Goal: Download file/media

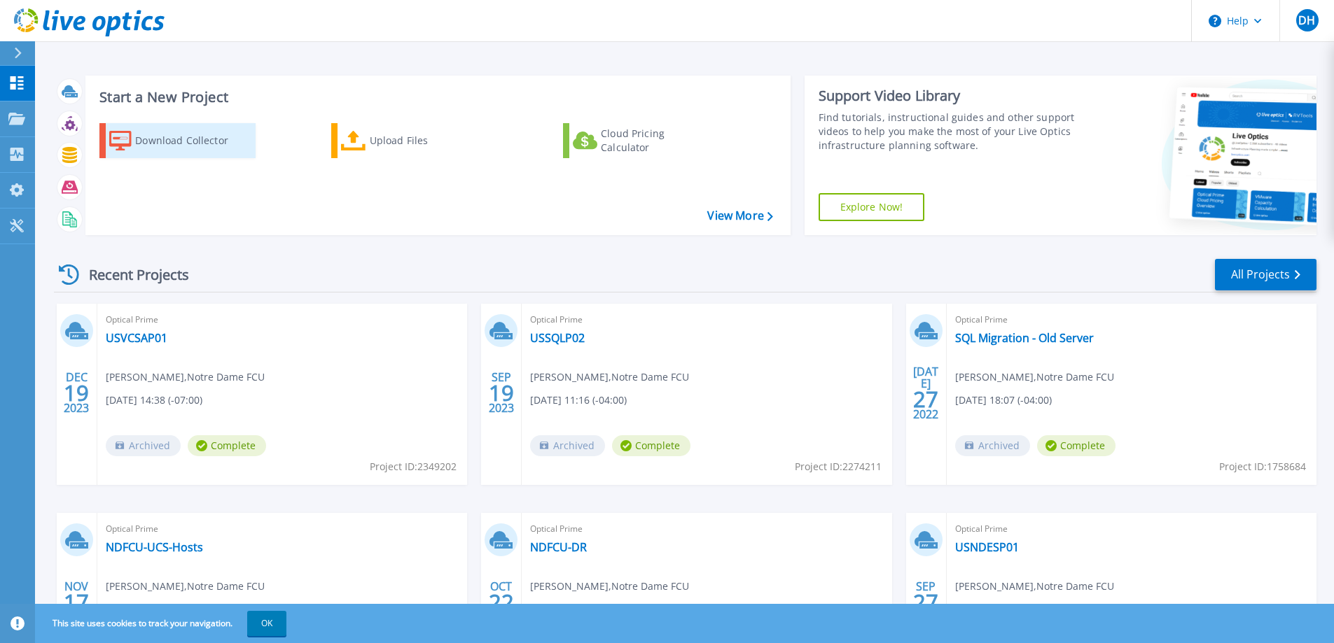
click at [160, 138] on div "Download Collector" at bounding box center [191, 141] width 112 height 28
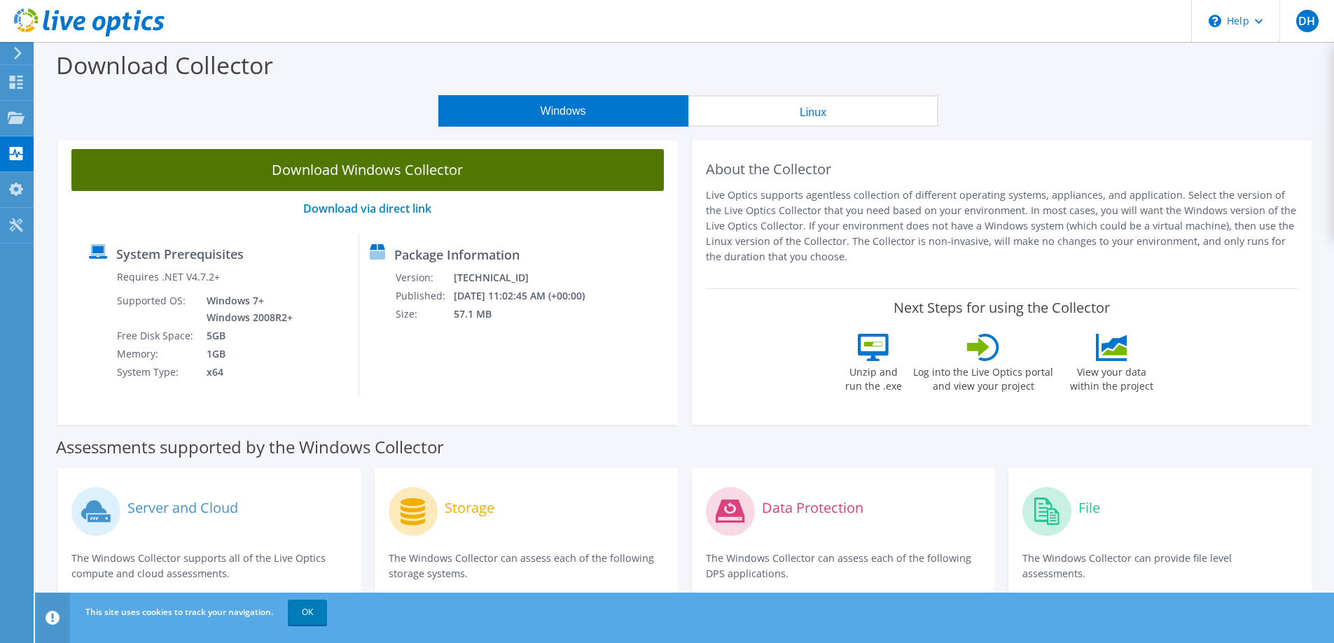
click at [340, 175] on link "Download Windows Collector" at bounding box center [367, 170] width 592 height 42
